Goal: Obtain resource: Download file/media

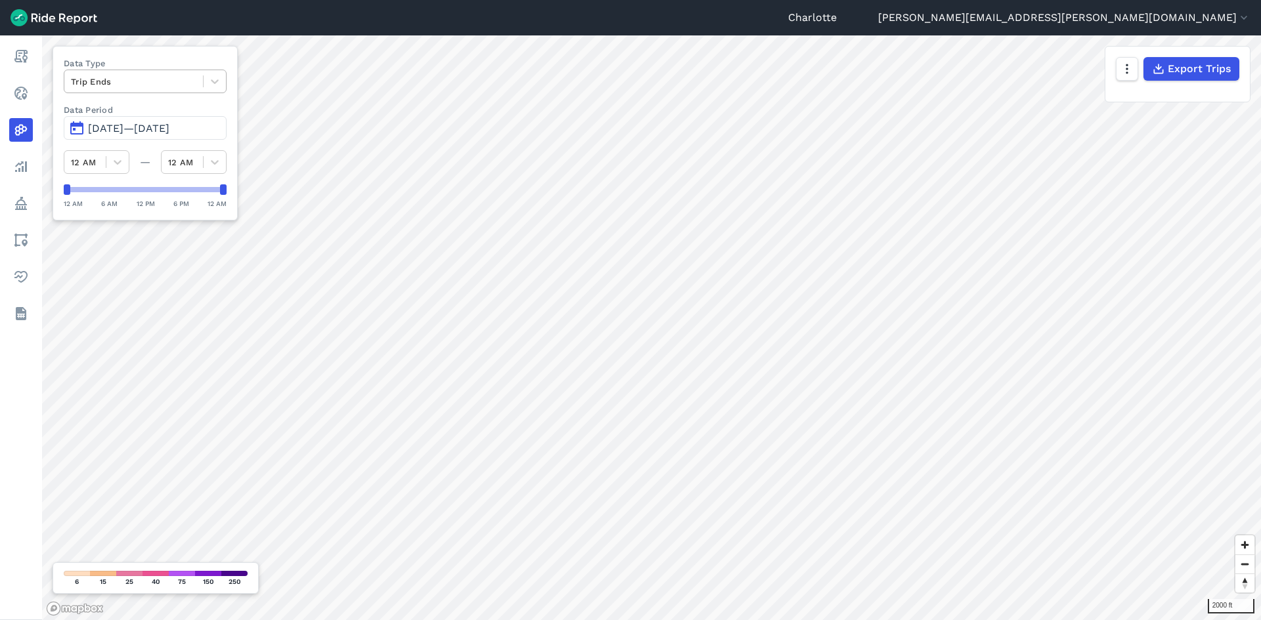
click at [169, 81] on div at bounding box center [133, 81] width 125 height 15
click at [100, 137] on div "Routes" at bounding box center [145, 135] width 163 height 23
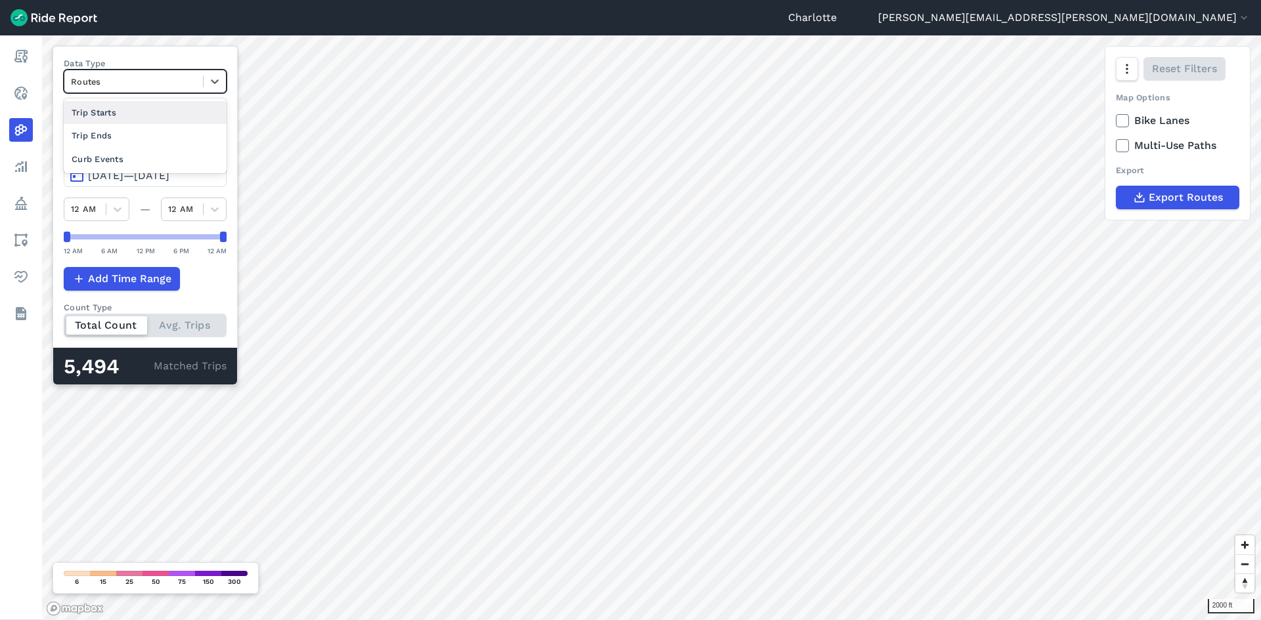
click at [190, 87] on div at bounding box center [133, 81] width 125 height 15
click at [98, 154] on div "Curb Events" at bounding box center [145, 159] width 163 height 23
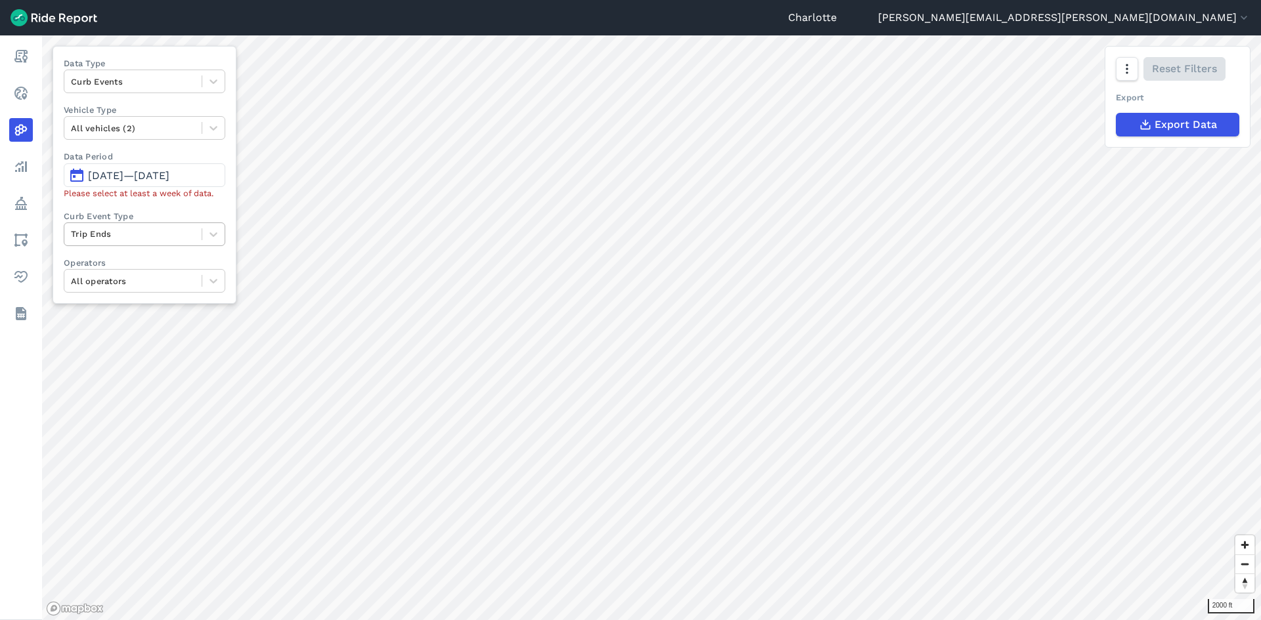
click at [159, 238] on div at bounding box center [133, 234] width 124 height 15
click at [164, 173] on span "[DATE]—[DATE]" at bounding box center [128, 175] width 81 height 12
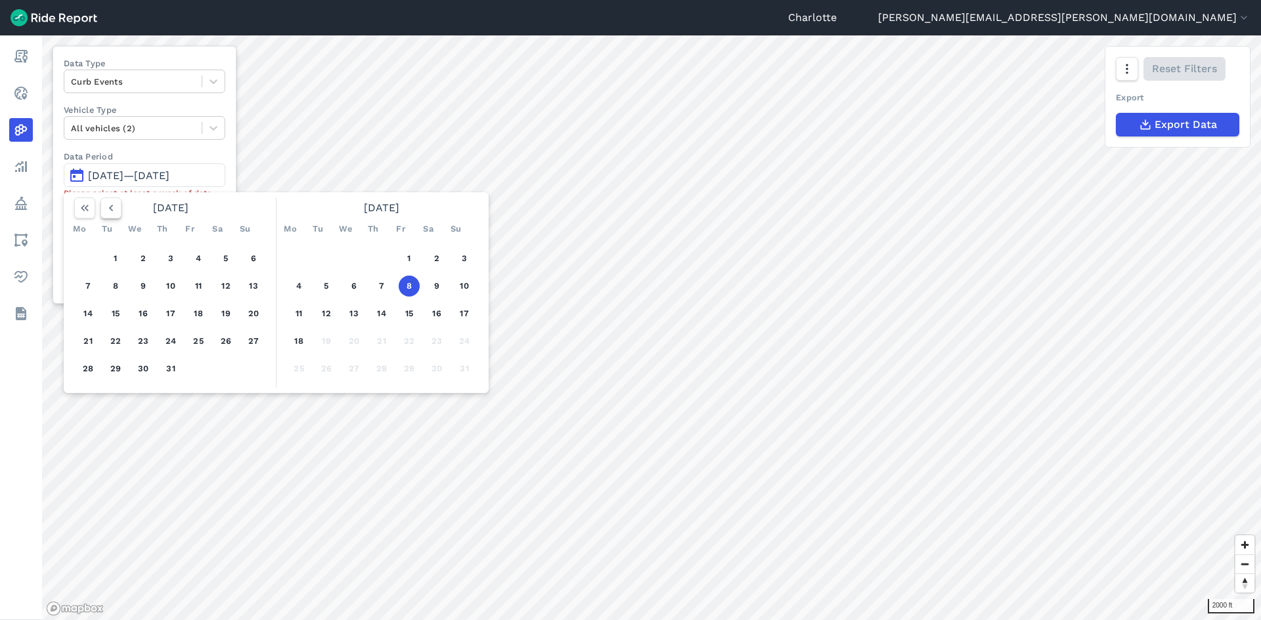
click at [108, 205] on icon "button" at bounding box center [110, 208] width 13 height 13
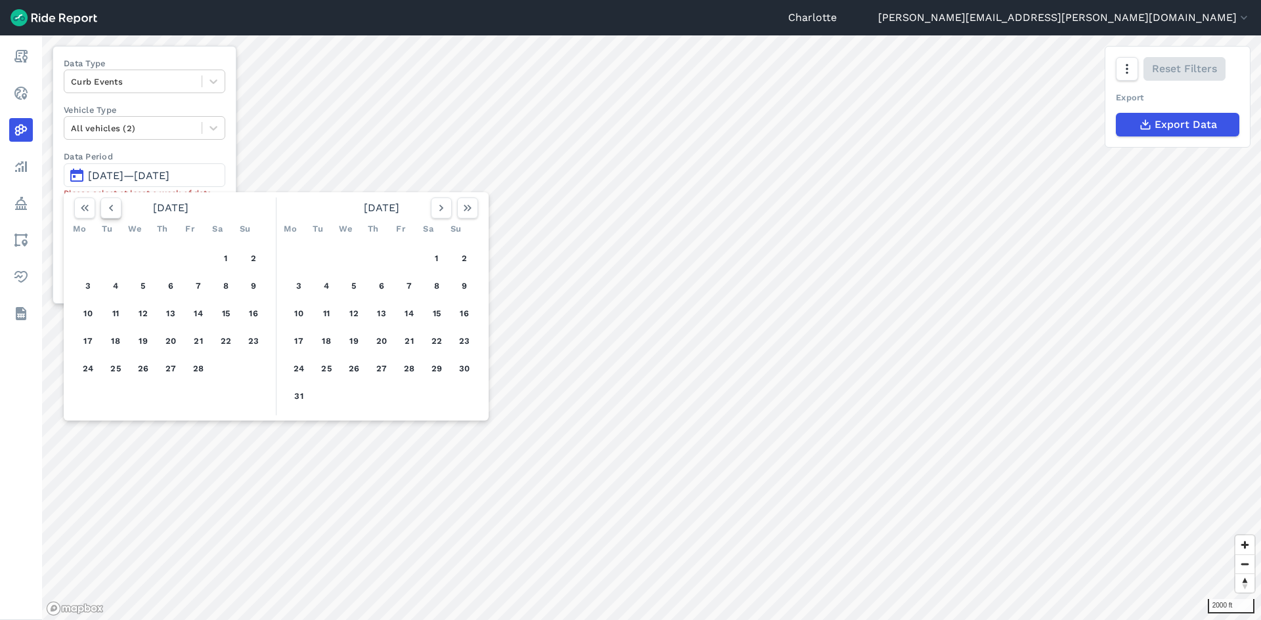
click at [108, 205] on icon "button" at bounding box center [110, 208] width 13 height 13
click at [141, 258] on button "1" at bounding box center [143, 258] width 21 height 21
click at [434, 209] on button "button" at bounding box center [441, 208] width 21 height 21
click at [435, 209] on icon "button" at bounding box center [441, 208] width 13 height 13
click at [434, 209] on button "button" at bounding box center [441, 208] width 21 height 21
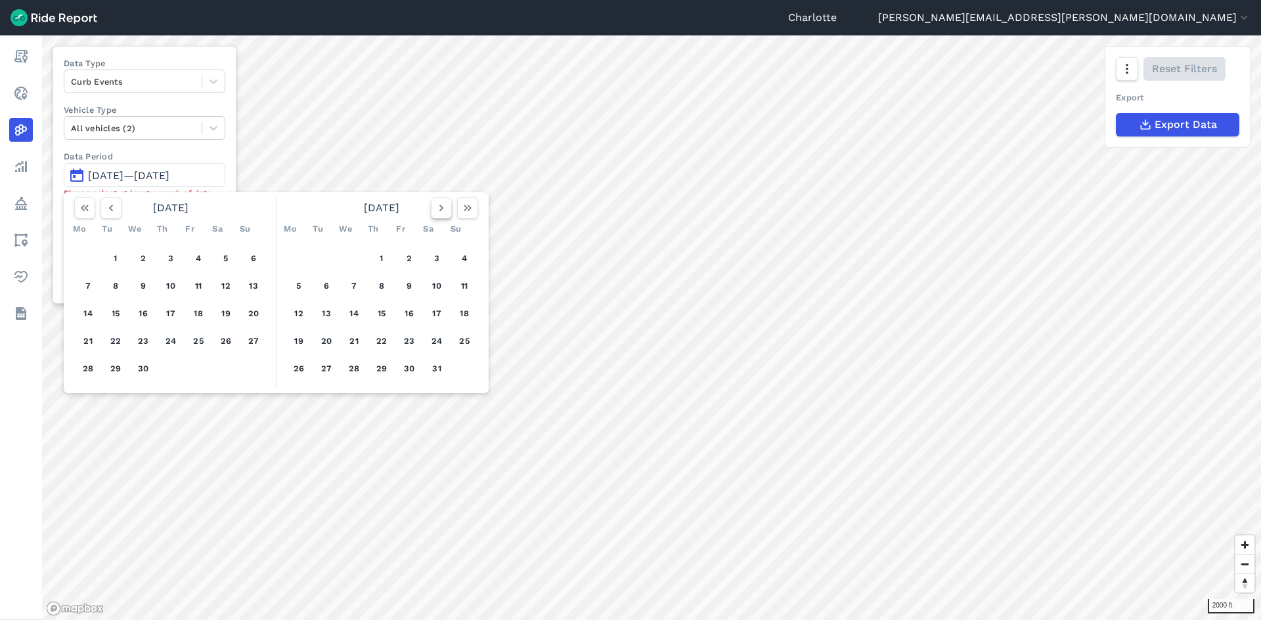
click at [434, 209] on button "button" at bounding box center [441, 208] width 21 height 21
click at [435, 209] on icon "button" at bounding box center [441, 208] width 13 height 13
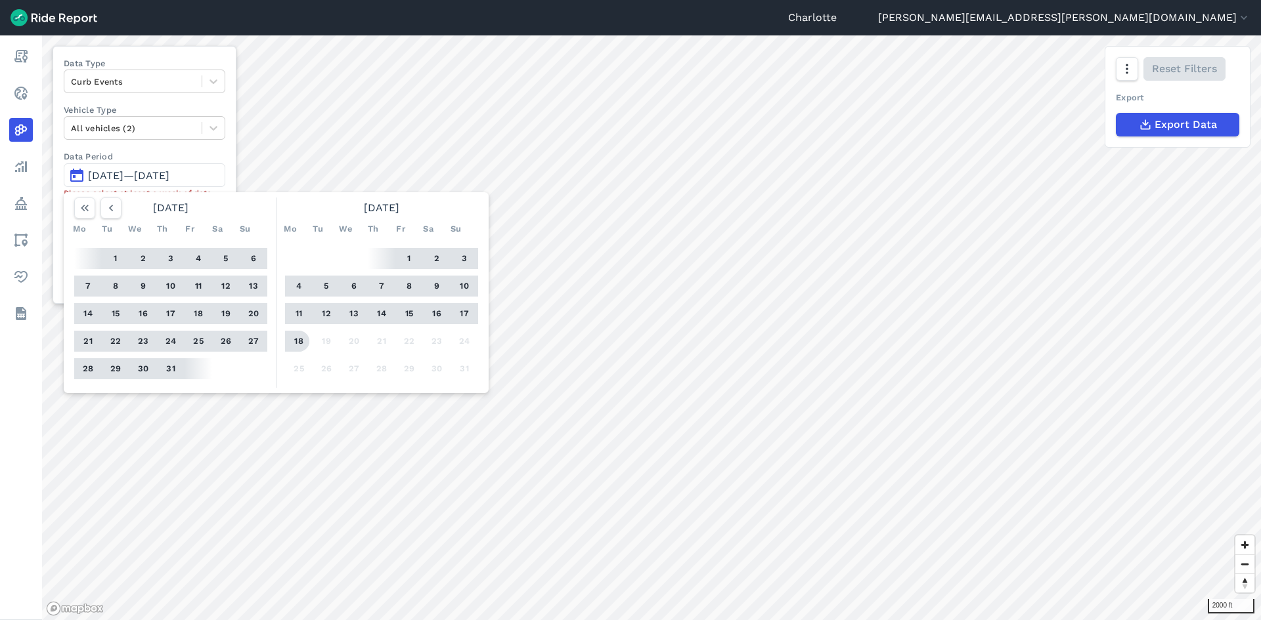
click at [300, 349] on button "18" at bounding box center [298, 341] width 21 height 21
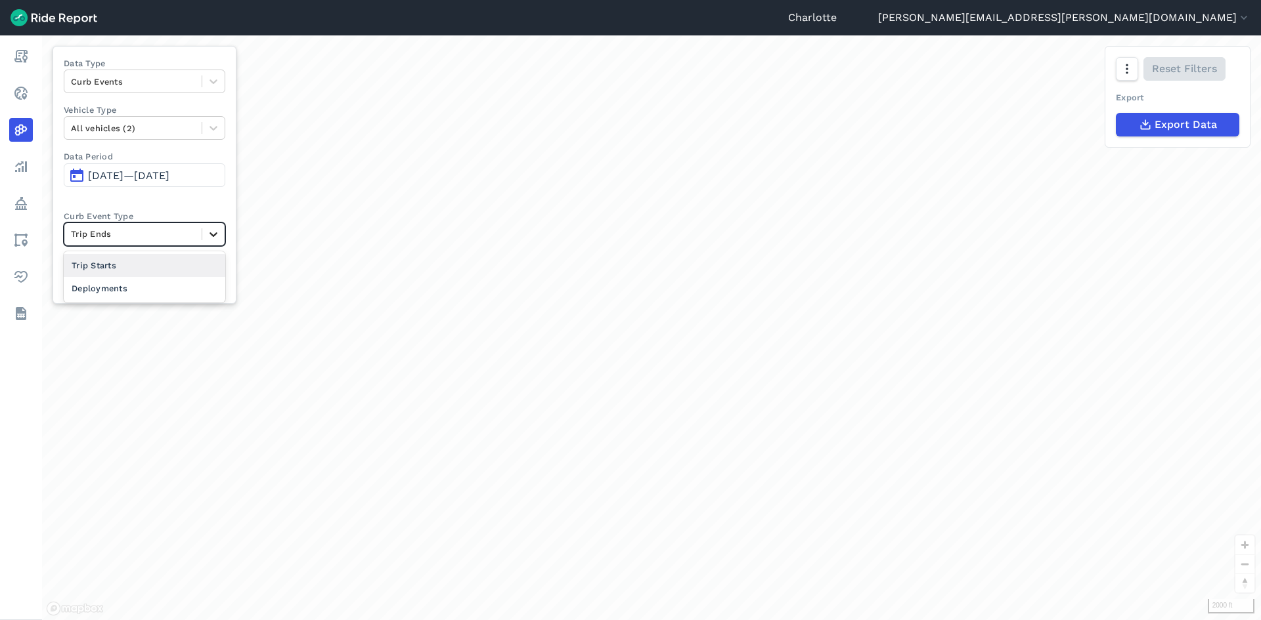
click at [213, 230] on icon at bounding box center [213, 234] width 13 height 13
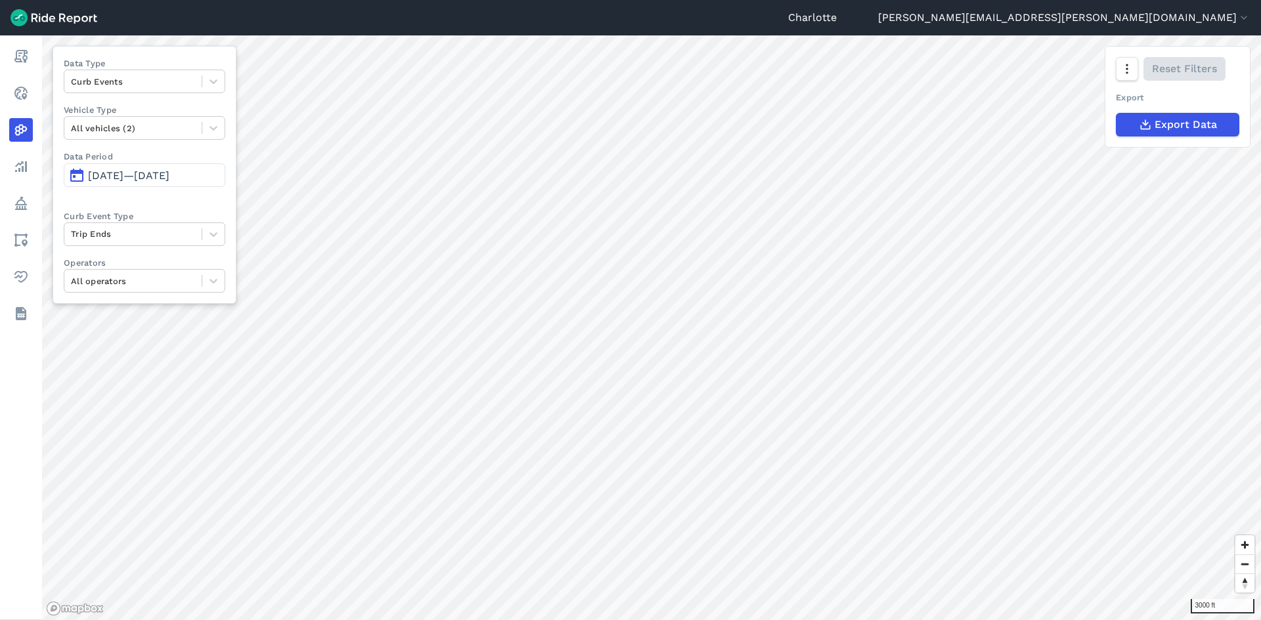
click at [135, 173] on span "[DATE]—[DATE]" at bounding box center [128, 175] width 81 height 12
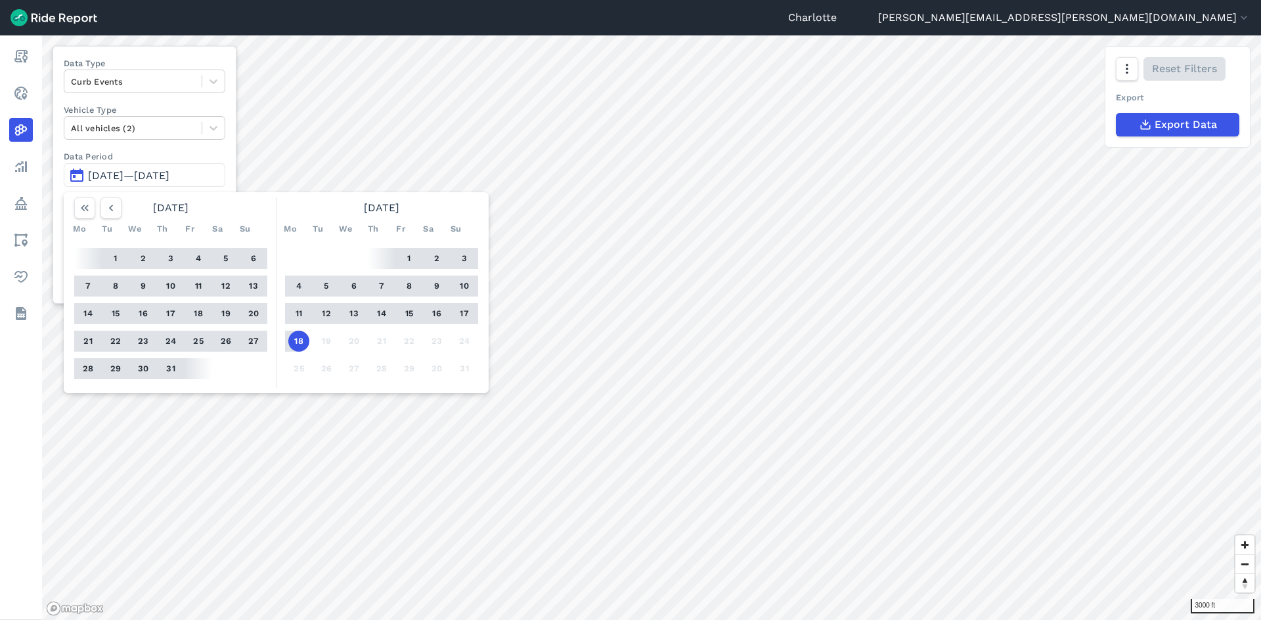
click at [406, 286] on button "8" at bounding box center [409, 286] width 21 height 21
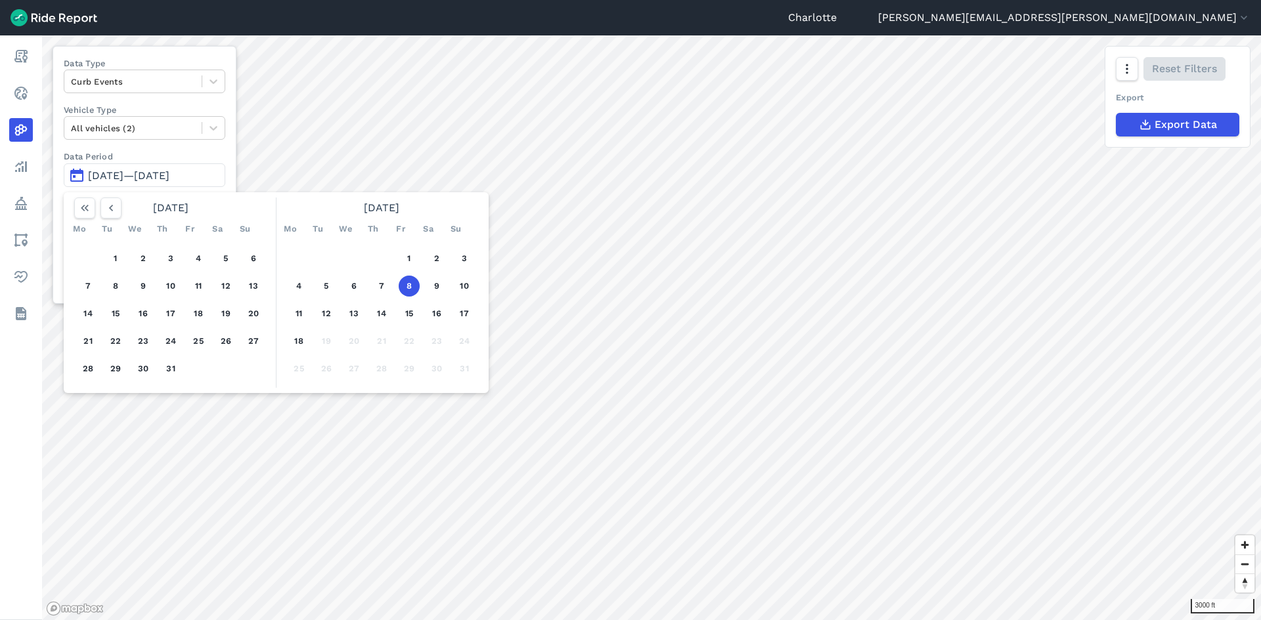
click at [408, 286] on button "8" at bounding box center [409, 286] width 21 height 21
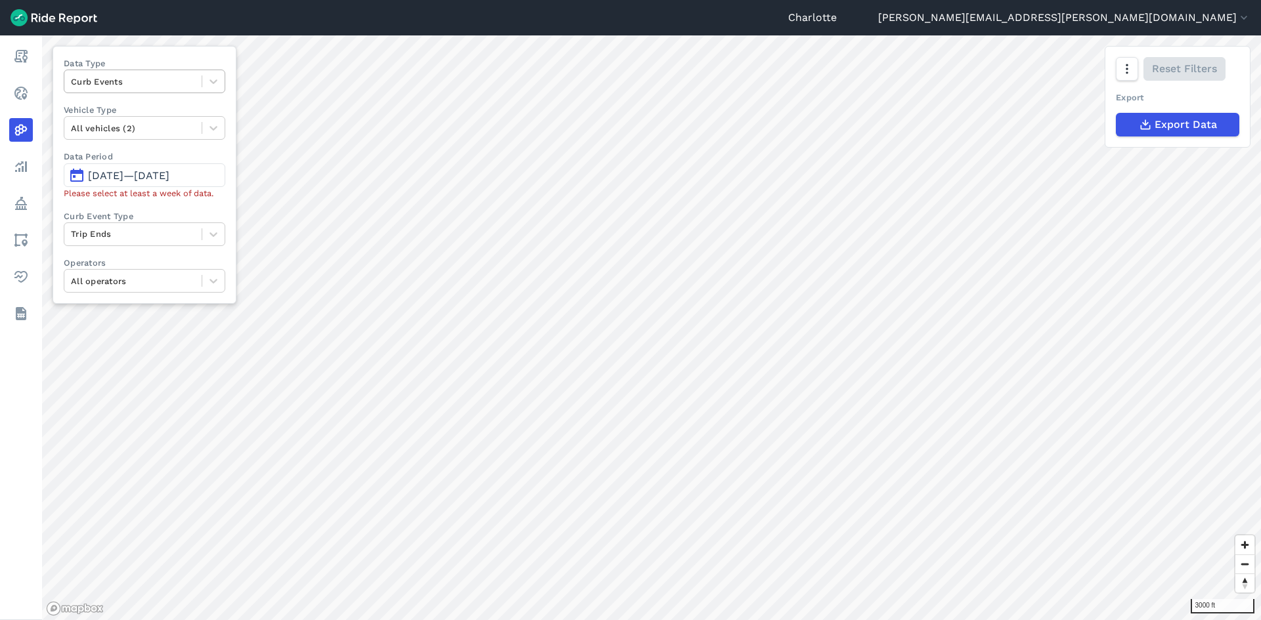
click at [144, 85] on div at bounding box center [133, 81] width 124 height 15
click at [91, 162] on div "Routes" at bounding box center [145, 159] width 162 height 23
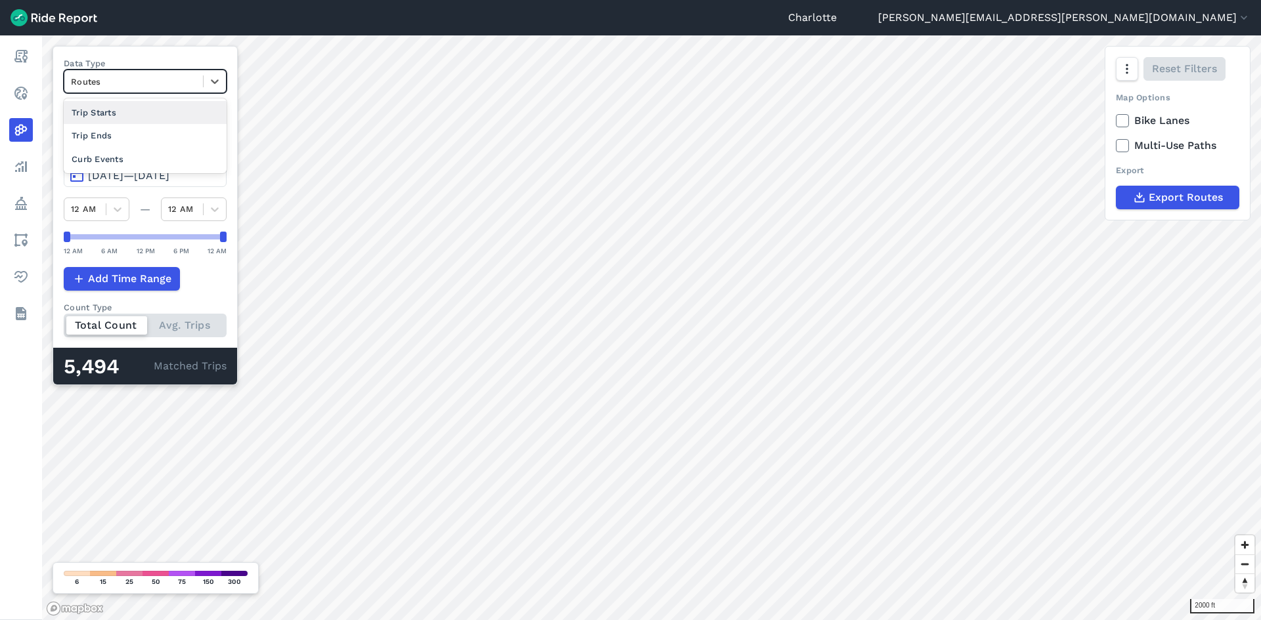
click at [155, 85] on div at bounding box center [133, 81] width 125 height 15
click at [106, 158] on div "Curb Events" at bounding box center [145, 159] width 163 height 23
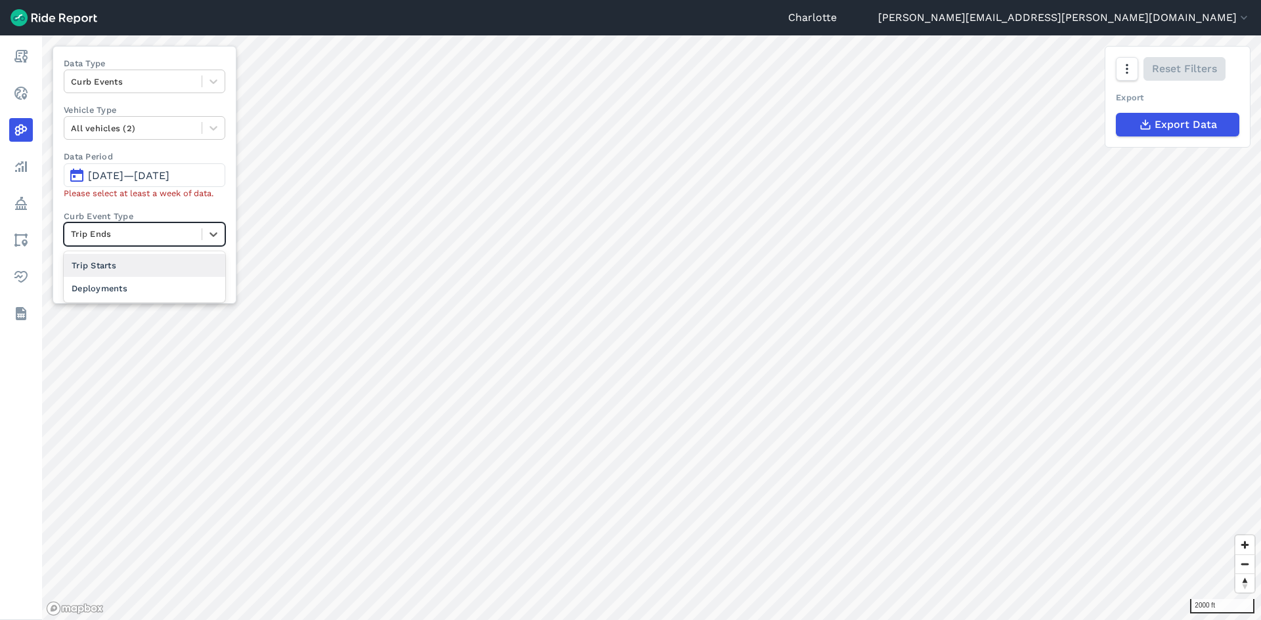
click at [152, 234] on div at bounding box center [133, 234] width 124 height 15
click at [108, 291] on div "Deployments" at bounding box center [145, 288] width 162 height 23
click at [175, 234] on div at bounding box center [133, 234] width 124 height 15
click at [111, 266] on div "Trip Starts" at bounding box center [145, 265] width 162 height 23
click at [139, 235] on div at bounding box center [133, 234] width 124 height 15
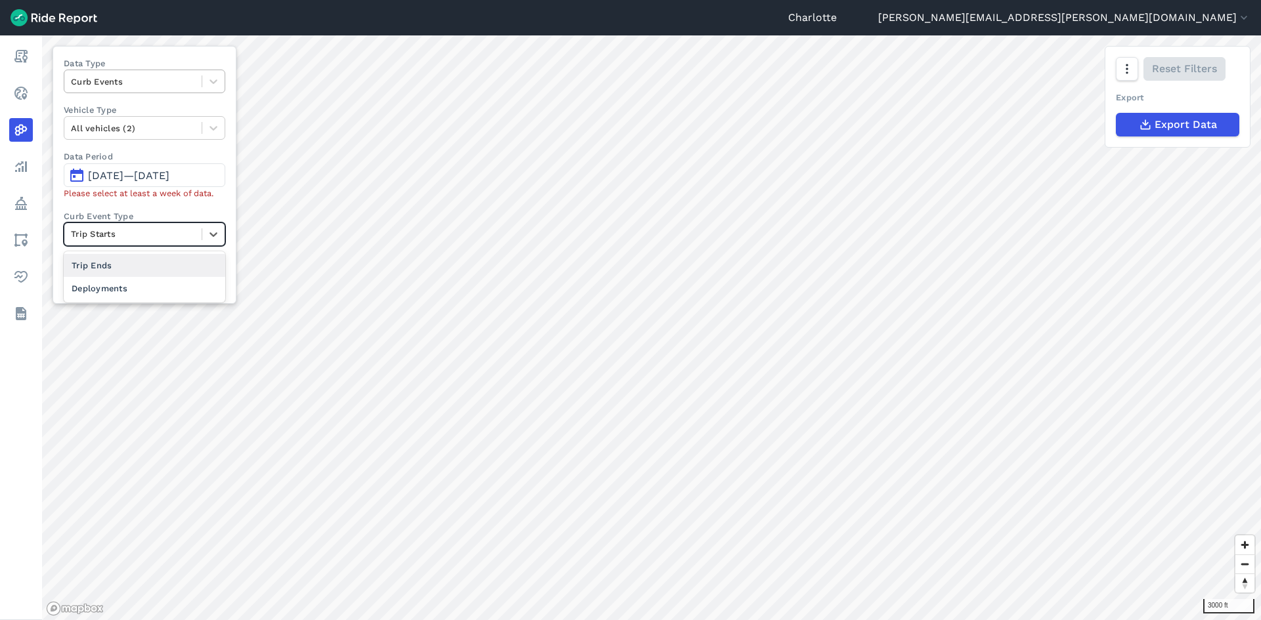
click at [168, 88] on div at bounding box center [133, 81] width 124 height 15
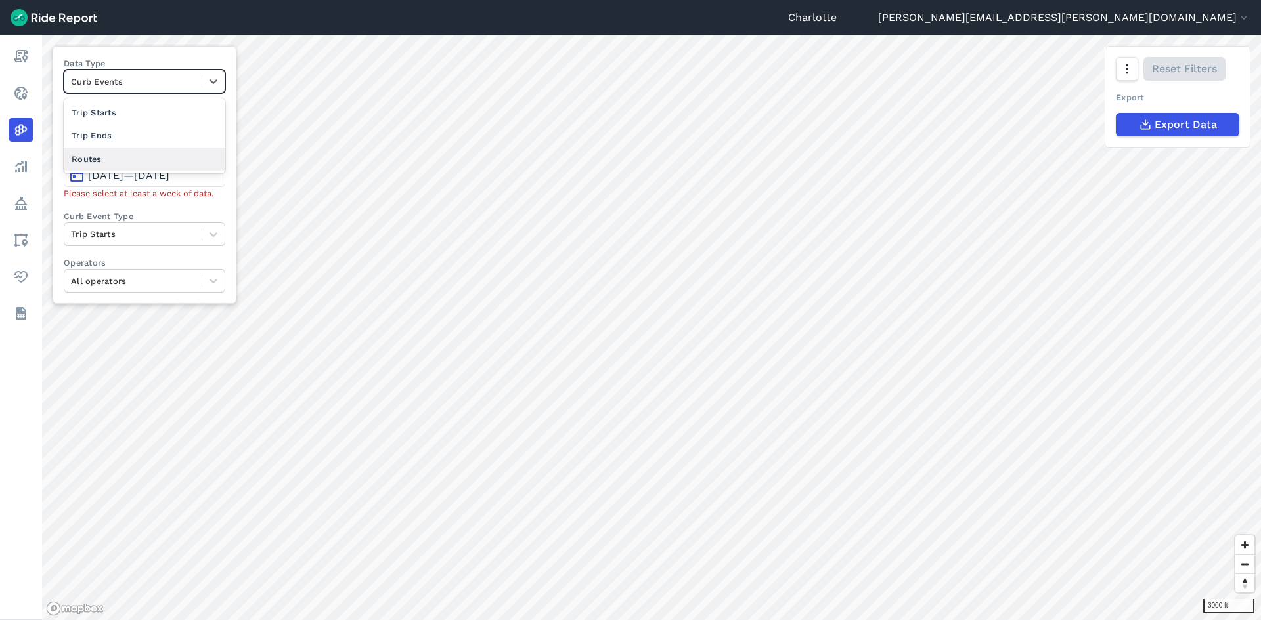
click at [79, 162] on div "Routes" at bounding box center [145, 159] width 162 height 23
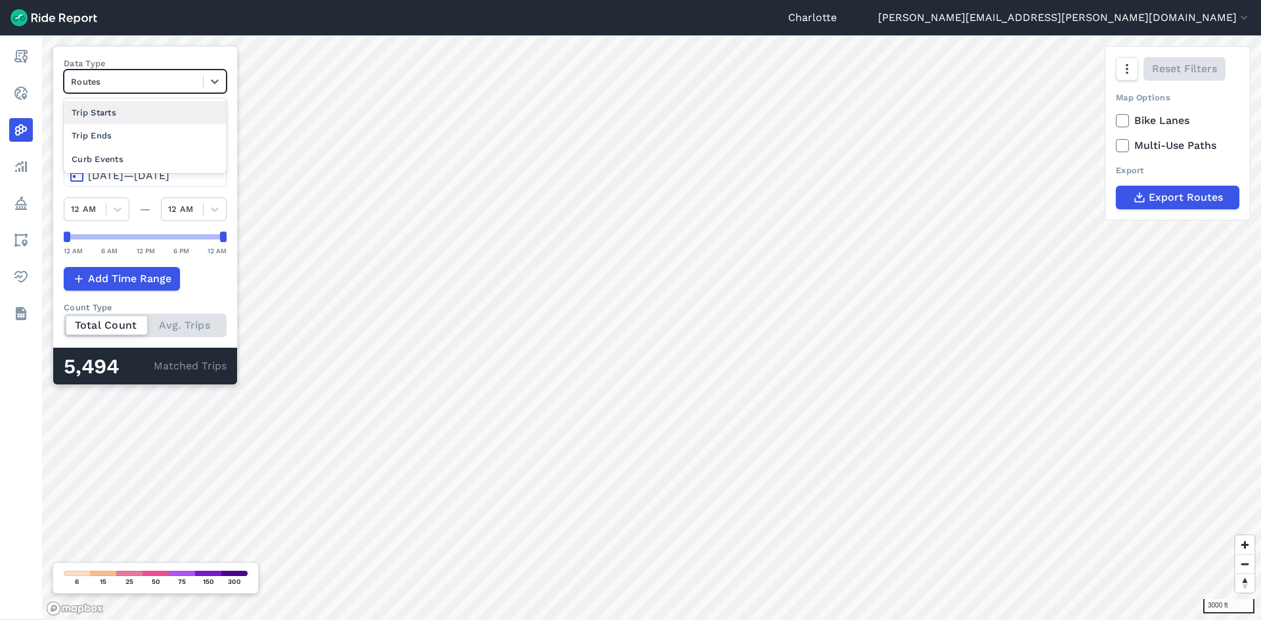
click at [173, 80] on div at bounding box center [133, 81] width 125 height 15
click at [123, 184] on button "[DATE]—[DATE]" at bounding box center [145, 175] width 163 height 24
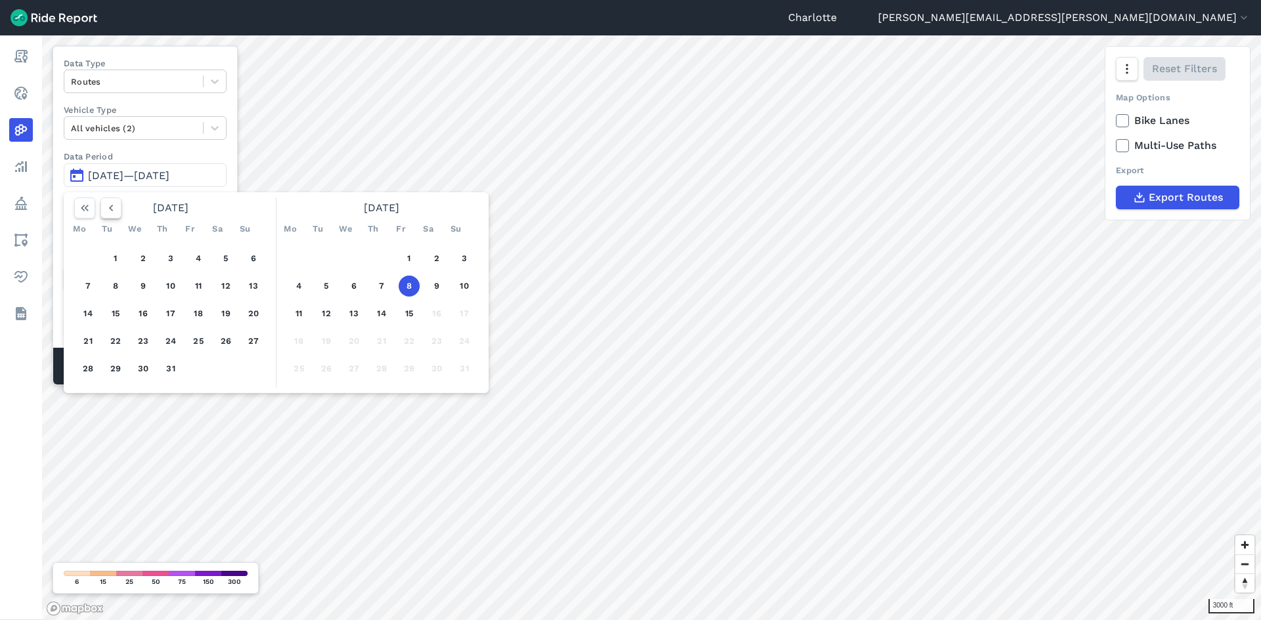
click at [110, 209] on use "button" at bounding box center [111, 208] width 4 height 7
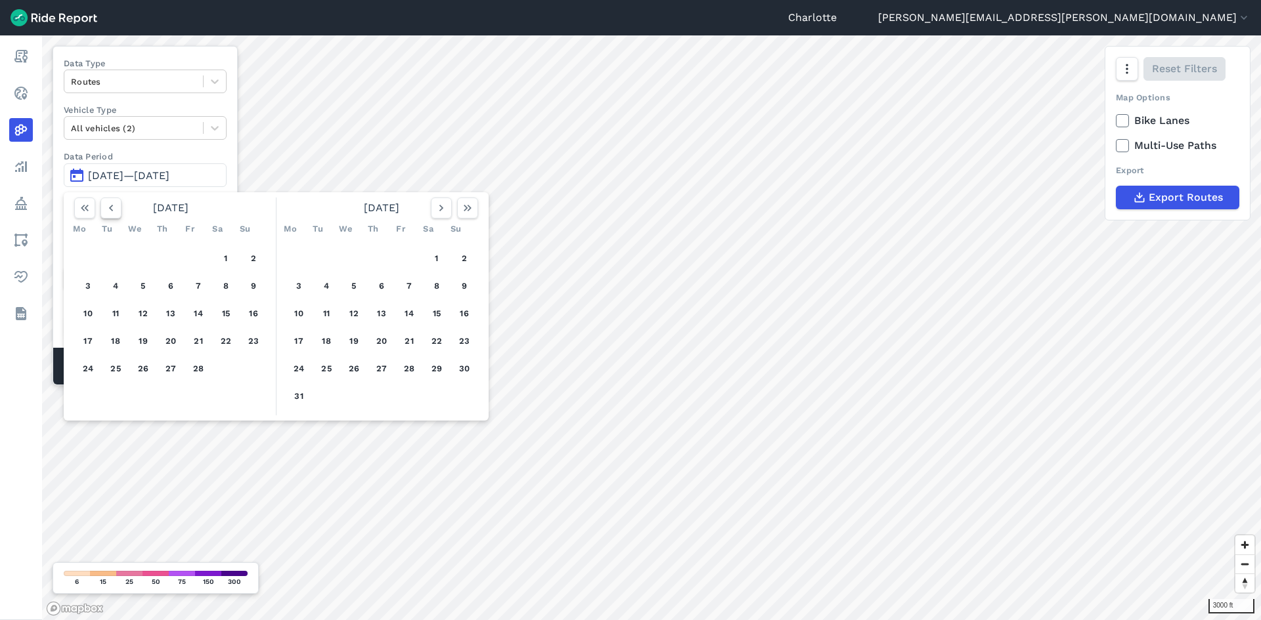
click at [110, 209] on use "button" at bounding box center [111, 208] width 4 height 7
click at [137, 251] on button "1" at bounding box center [143, 258] width 21 height 21
click at [439, 210] on icon "button" at bounding box center [441, 208] width 13 height 13
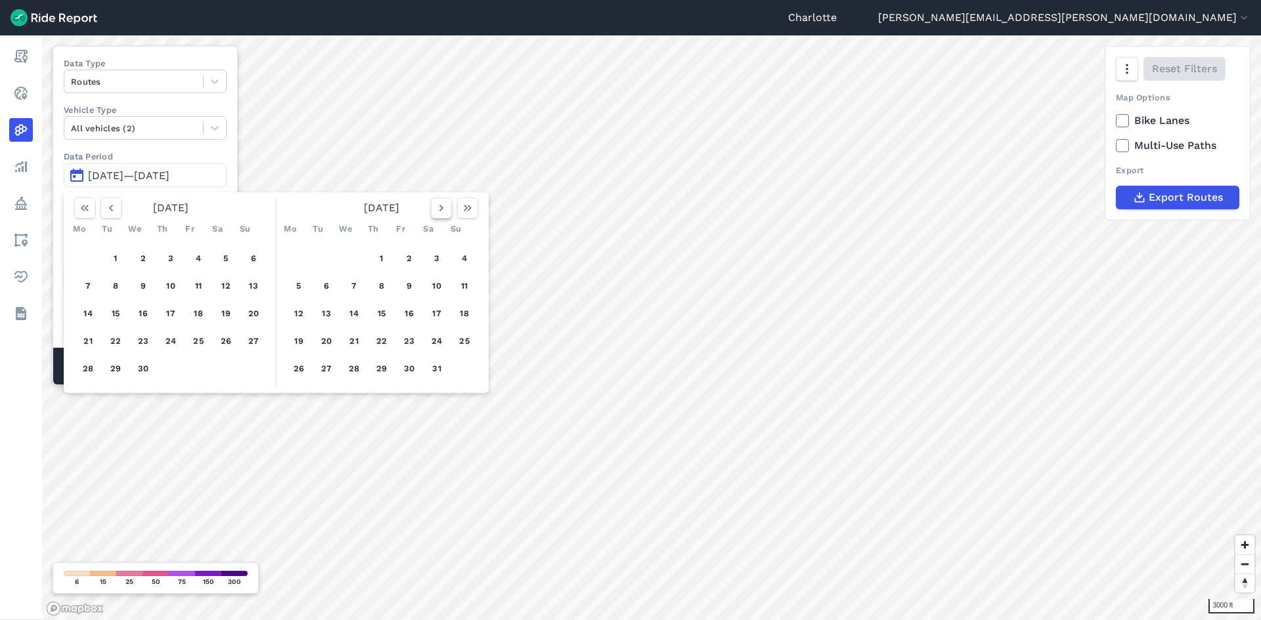
click at [439, 210] on icon "button" at bounding box center [441, 208] width 13 height 13
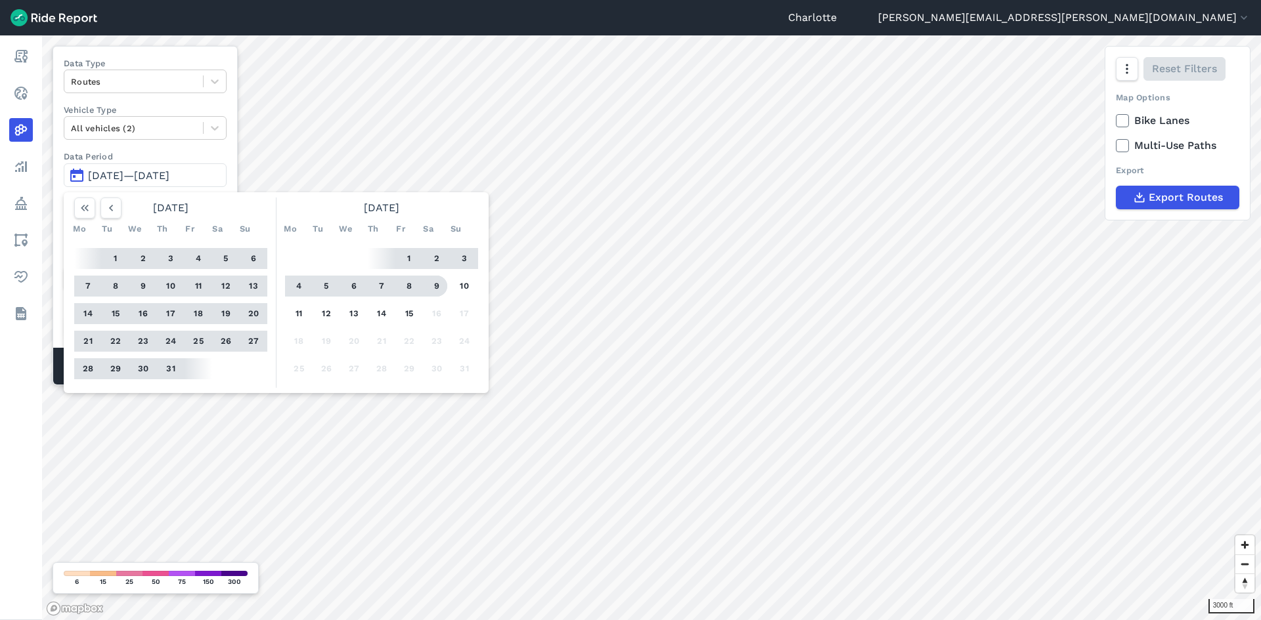
click at [437, 286] on button "9" at bounding box center [436, 286] width 21 height 21
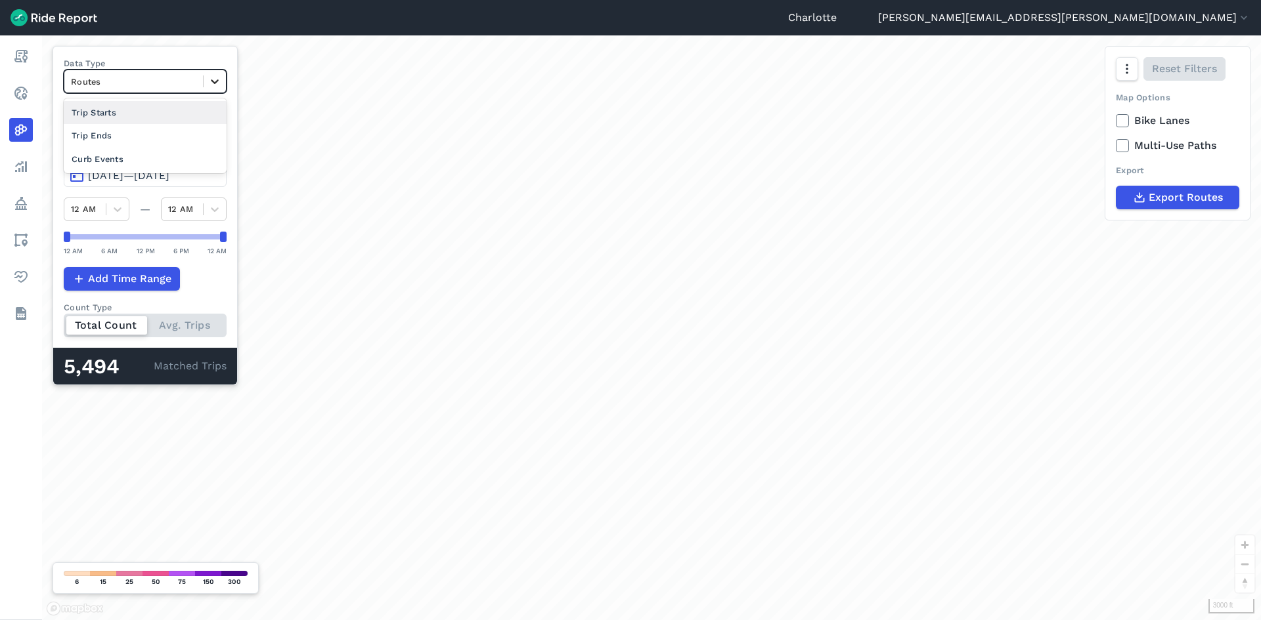
click at [209, 79] on icon at bounding box center [214, 81] width 13 height 13
click at [100, 112] on div "Trip Starts" at bounding box center [145, 112] width 163 height 23
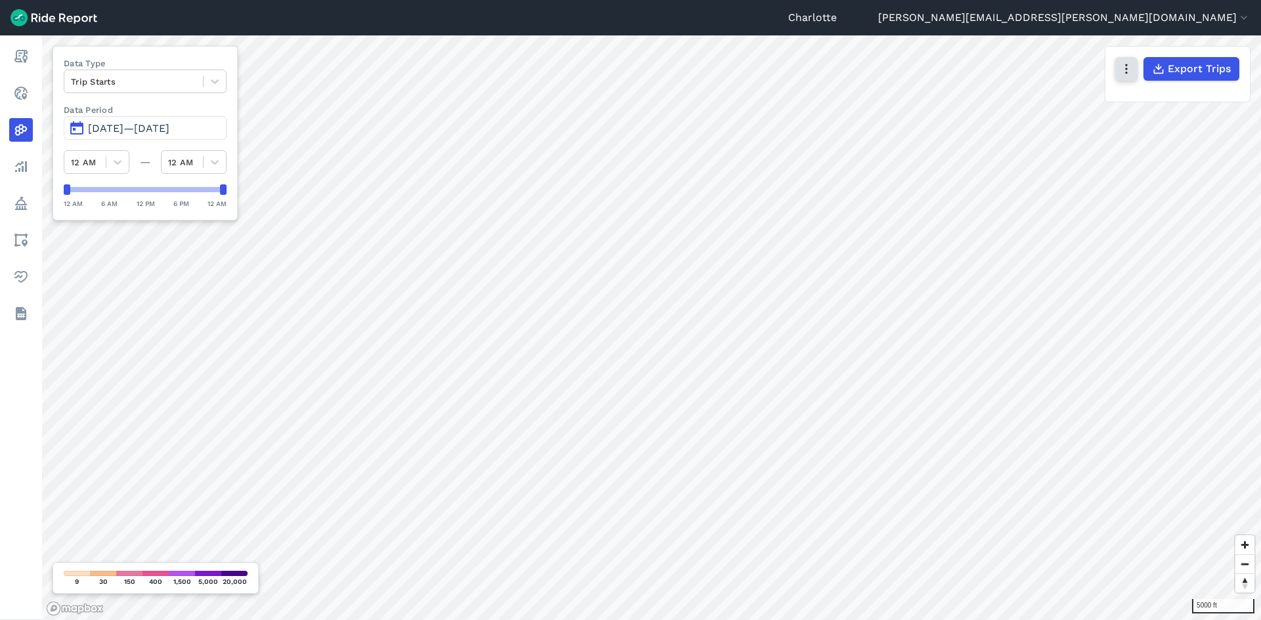
click at [1008, 65] on button "button" at bounding box center [1126, 69] width 22 height 24
click at [1008, 125] on label "Satellite" at bounding box center [1060, 125] width 73 height 28
click at [1008, 74] on input "Satellite" at bounding box center [1024, 70] width 0 height 9
click at [1008, 93] on label "Streets" at bounding box center [1058, 97] width 68 height 28
click at [1008, 74] on input "Streets" at bounding box center [1024, 70] width 0 height 9
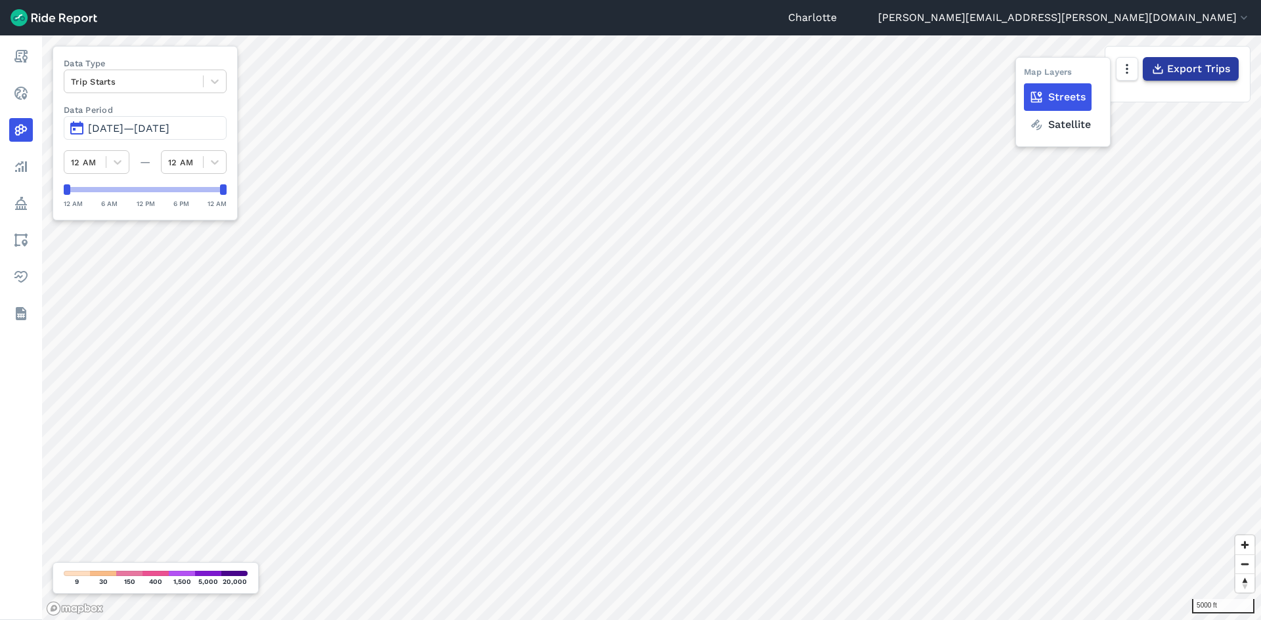
click at [1008, 66] on span "Export Trips" at bounding box center [1198, 69] width 63 height 16
click at [199, 77] on div "Trip Starts" at bounding box center [133, 82] width 139 height 20
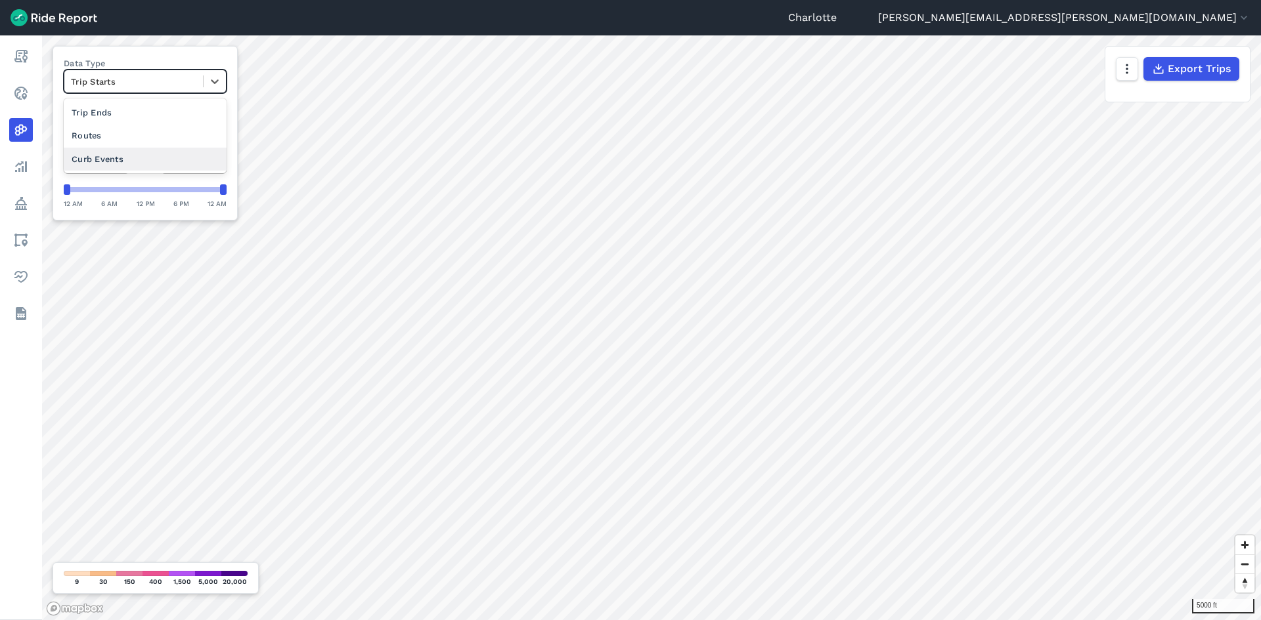
click at [112, 161] on div "Curb Events" at bounding box center [145, 159] width 163 height 23
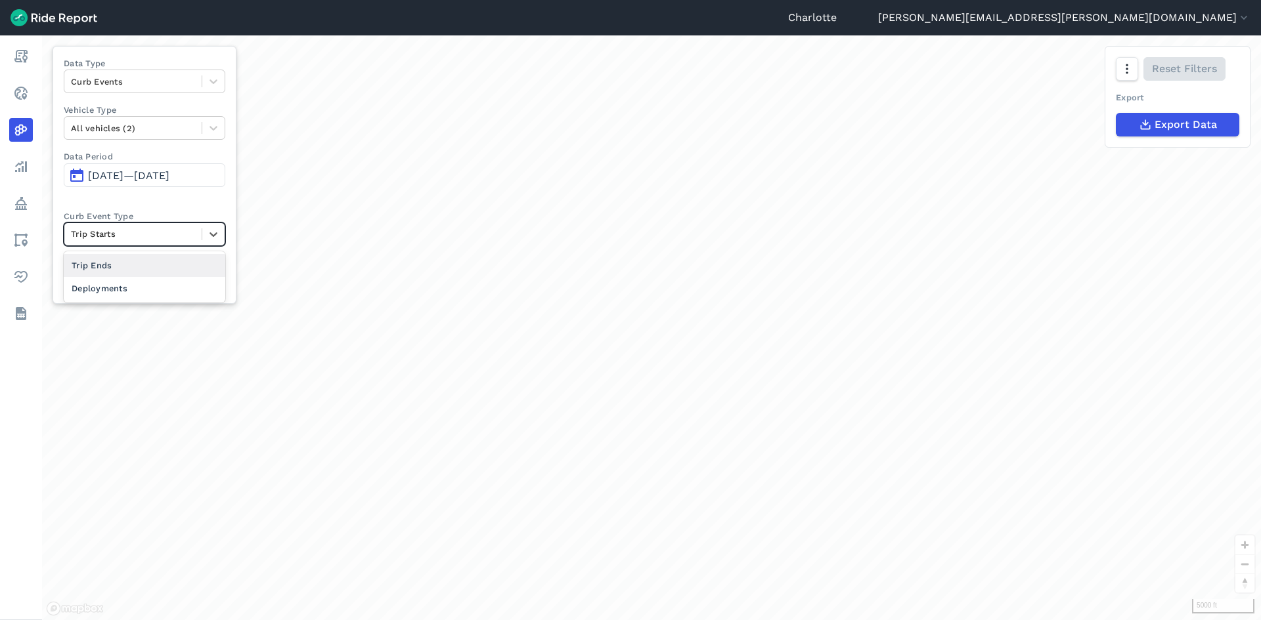
click at [179, 239] on div at bounding box center [133, 234] width 124 height 15
click at [105, 231] on div at bounding box center [133, 234] width 124 height 15
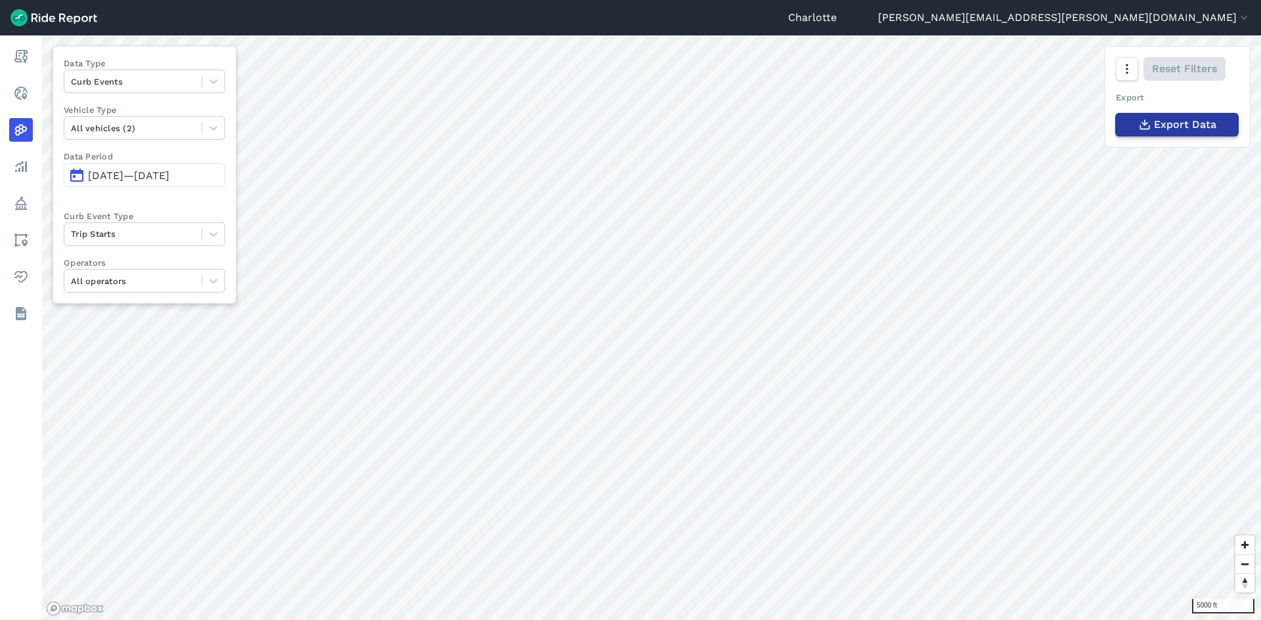
click at [1008, 123] on span "Export Data" at bounding box center [1185, 125] width 62 height 16
click at [158, 233] on div at bounding box center [133, 234] width 124 height 15
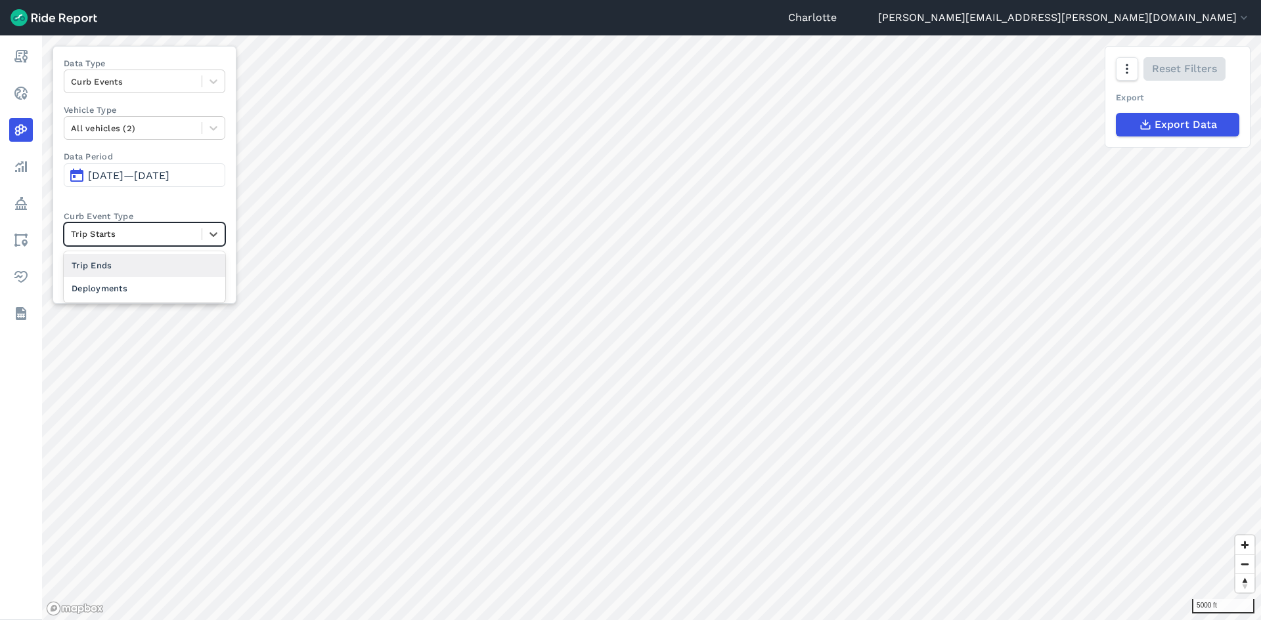
click at [102, 265] on div "Trip Ends" at bounding box center [145, 265] width 162 height 23
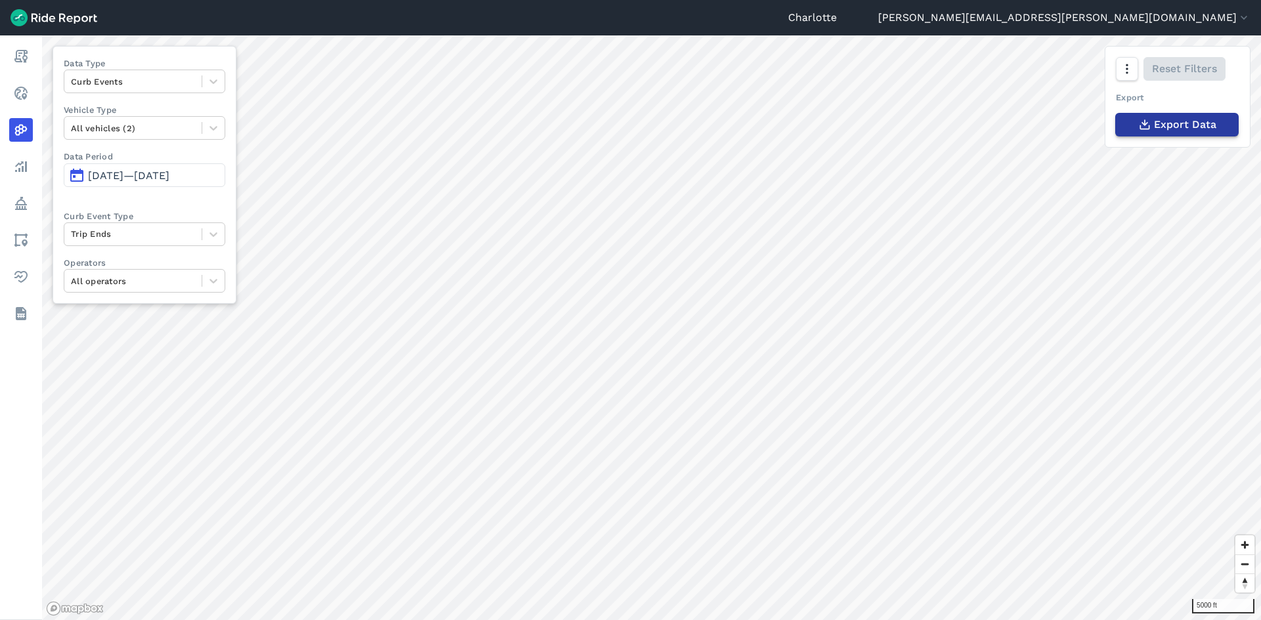
click at [1008, 122] on span "Export Data" at bounding box center [1185, 125] width 62 height 16
